Goal: Download file/media

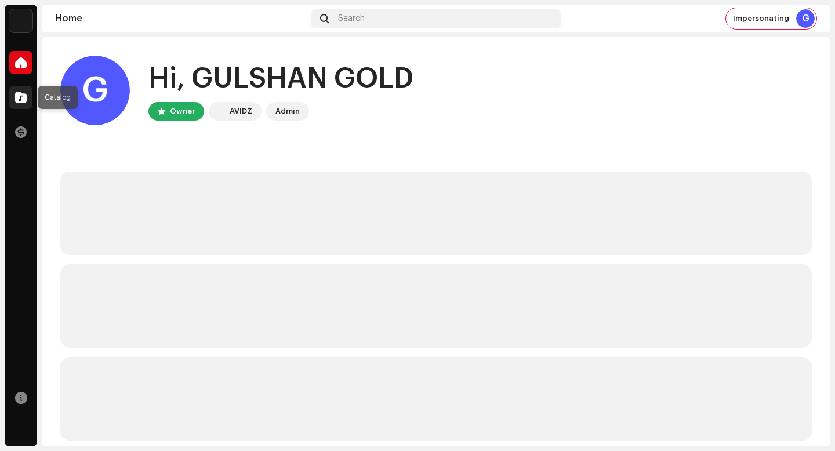
click at [26, 93] on span at bounding box center [21, 97] width 12 height 9
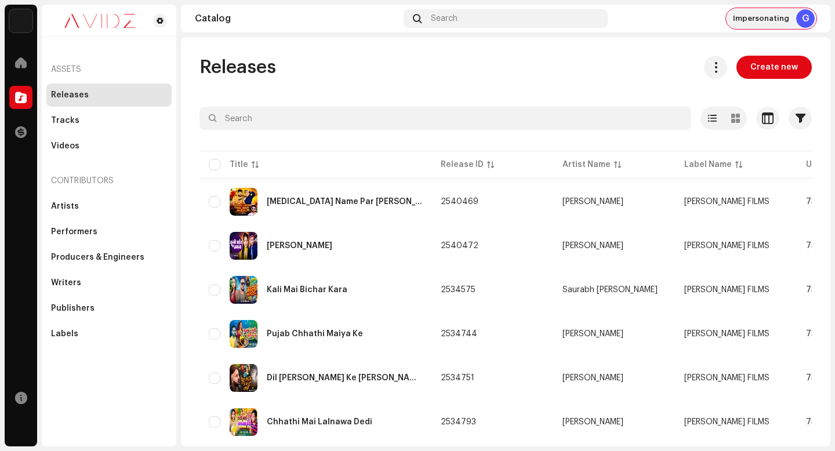
click at [807, 8] on div "Impersonating G" at bounding box center [771, 18] width 90 height 21
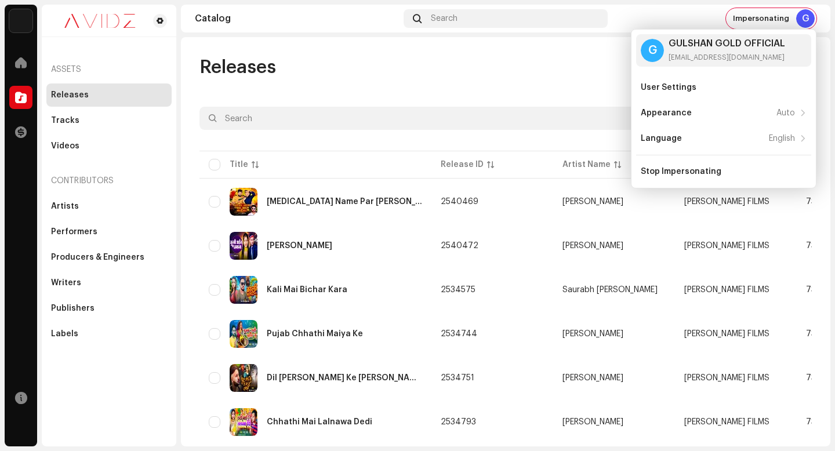
click at [528, 71] on div "Releases Create new" at bounding box center [505, 67] width 612 height 23
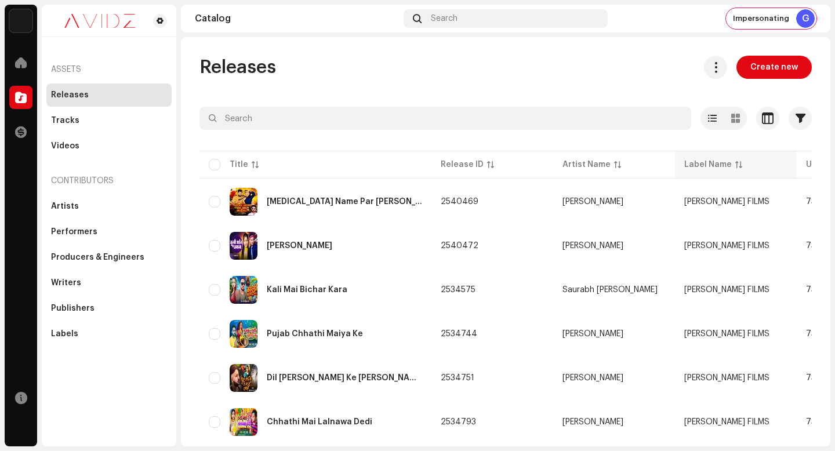
click at [485, 48] on div "Releases Create new Selected 0 Options Filters Distribution status Never Distri…" at bounding box center [505, 241] width 649 height 409
click at [704, 61] on button at bounding box center [715, 67] width 23 height 23
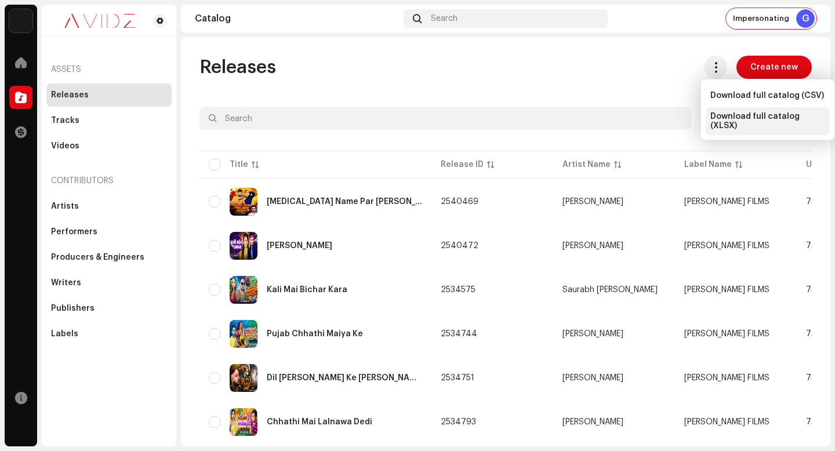
click at [727, 115] on span "Download full catalog (XLSX)" at bounding box center [767, 121] width 115 height 19
click at [776, 17] on span "Impersonating" at bounding box center [761, 18] width 56 height 9
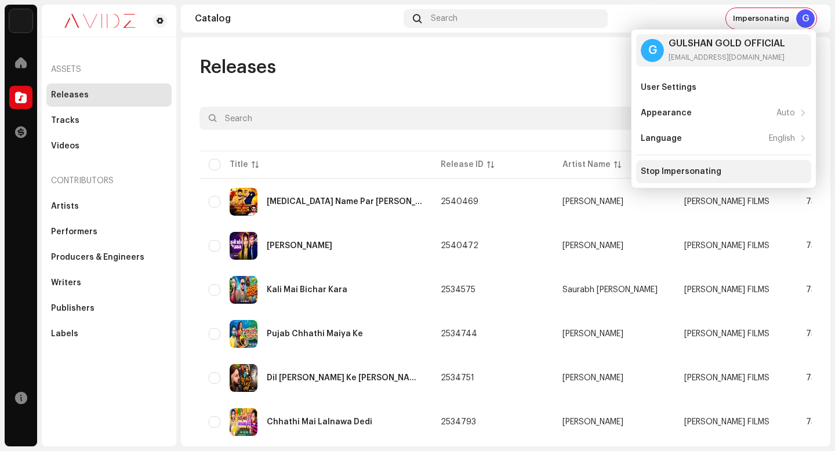
click at [712, 170] on div "Stop Impersonating" at bounding box center [680, 171] width 81 height 9
